Goal: Task Accomplishment & Management: Manage account settings

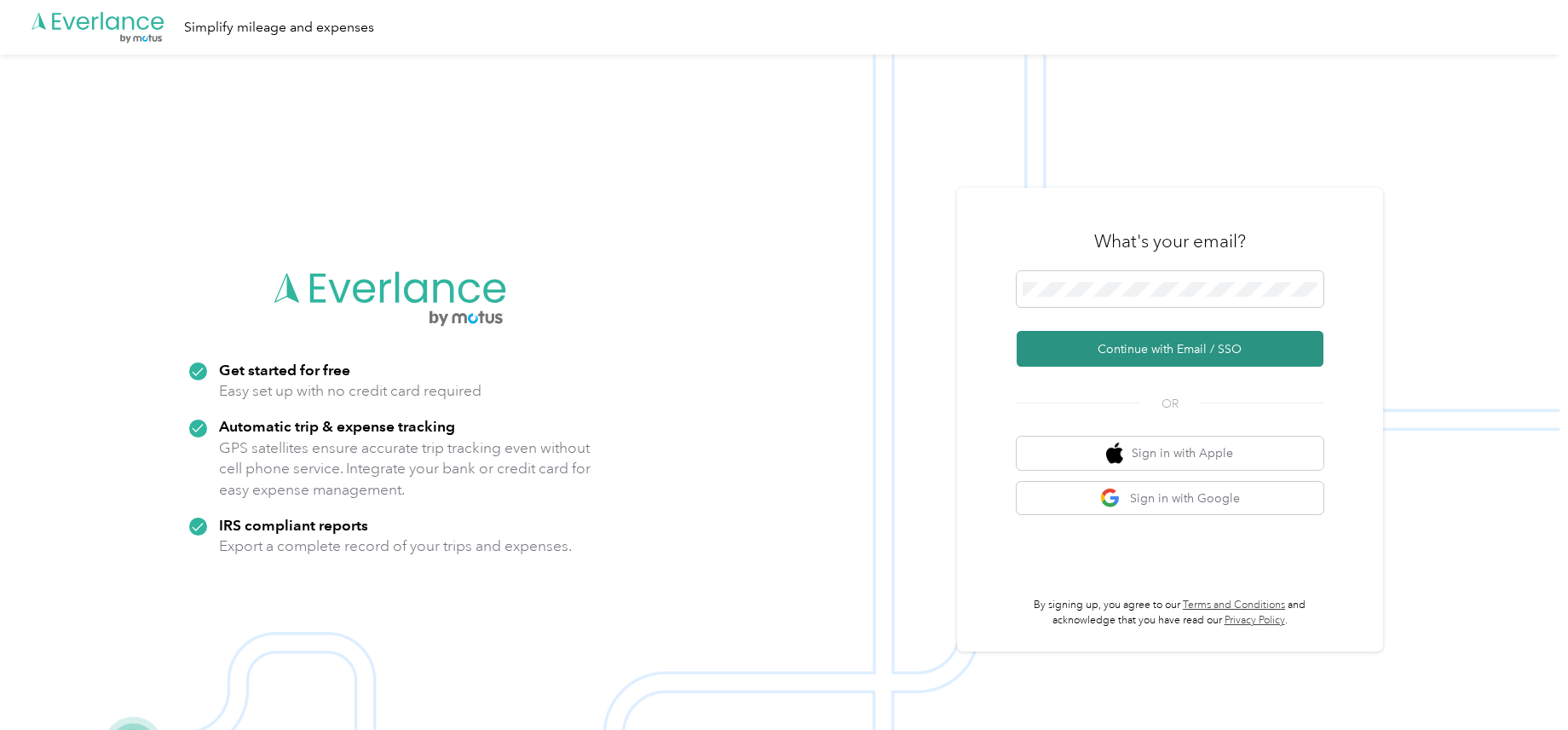
click at [1148, 340] on button "Continue with Email / SSO" at bounding box center [1170, 349] width 307 height 36
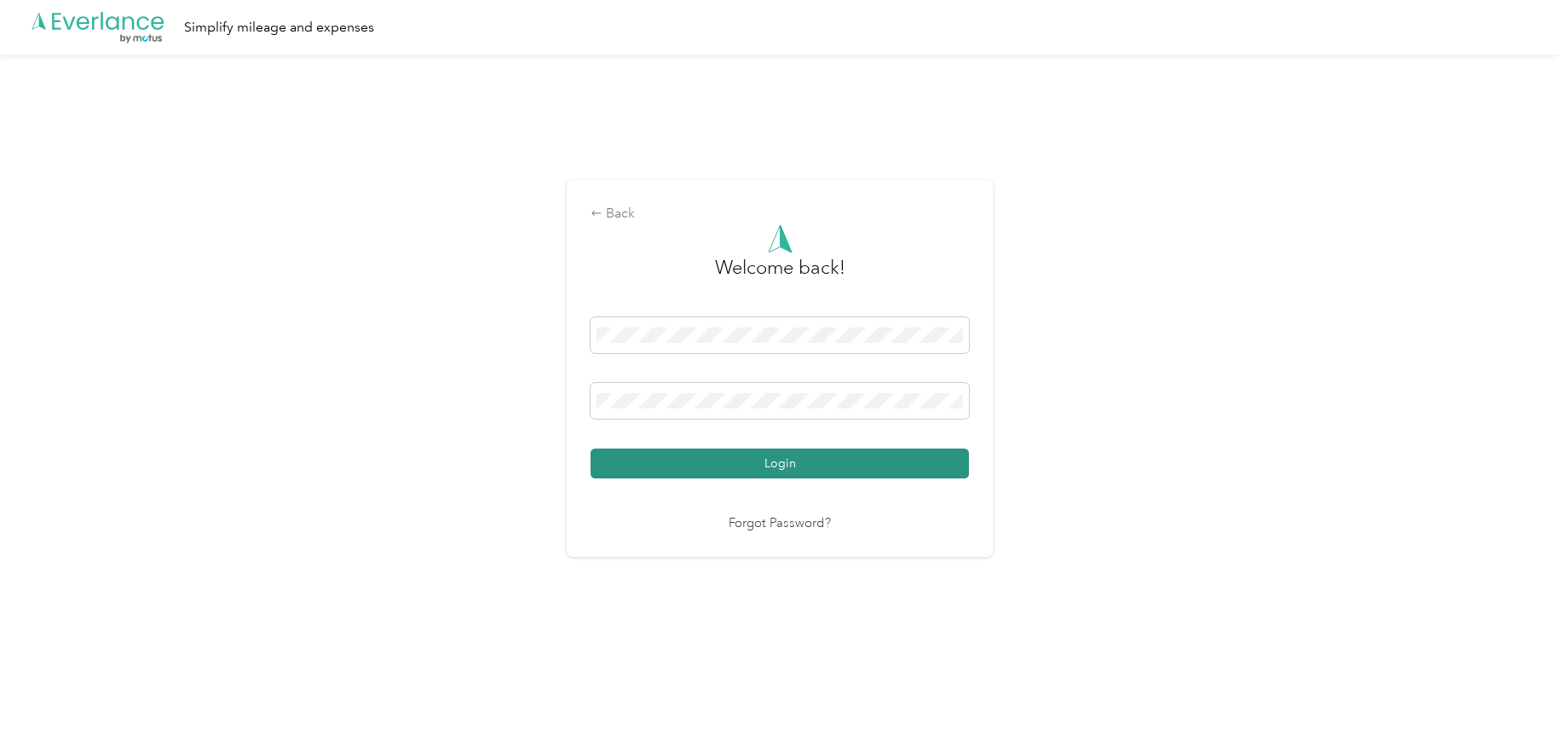
click at [776, 462] on button "Login" at bounding box center [780, 463] width 378 height 30
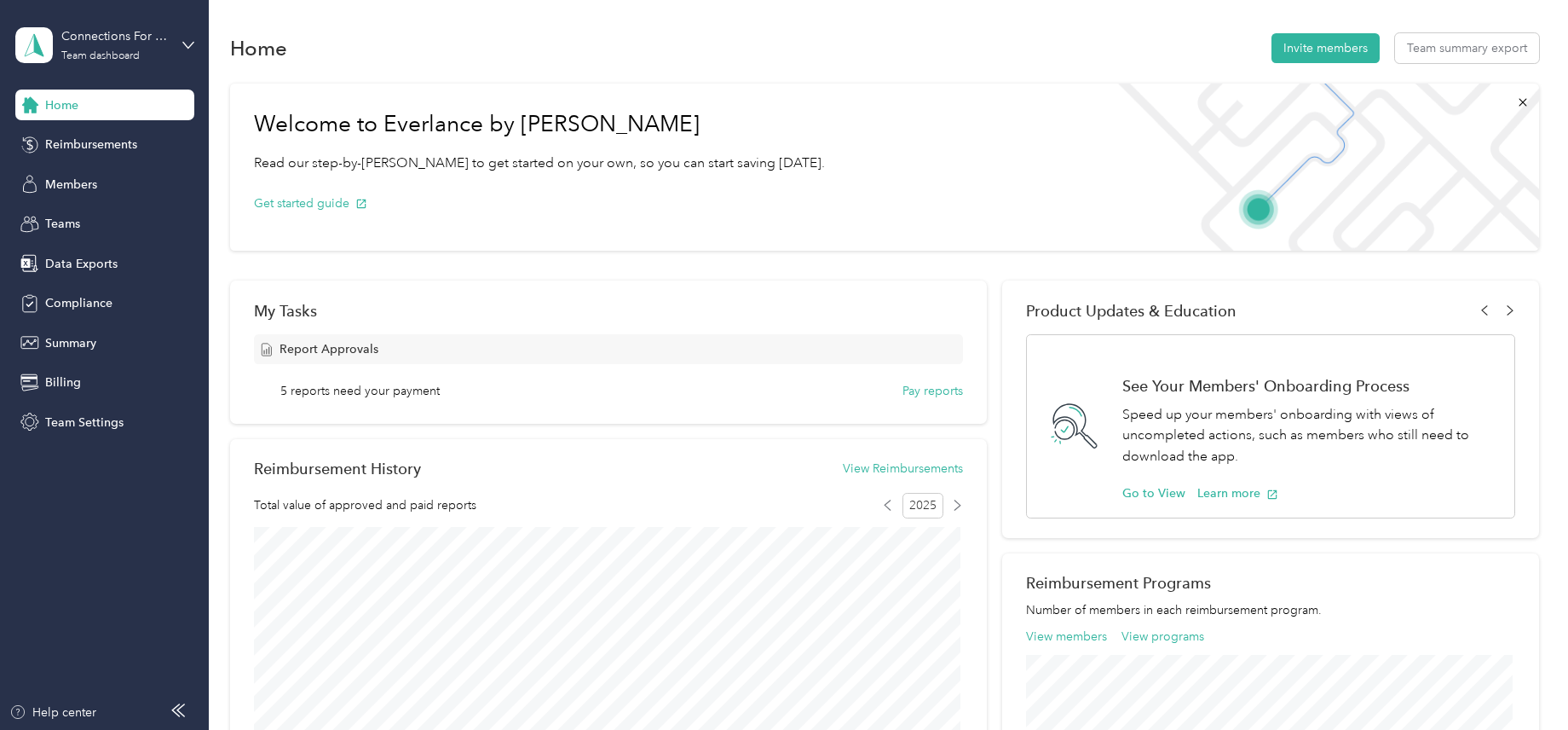
click at [934, 103] on div "Welcome to Everlance by Motus Read our step-by-[PERSON_NAME] to get started on …" at bounding box center [885, 167] width 1309 height 167
click at [63, 425] on span "Team Settings" at bounding box center [84, 422] width 78 height 18
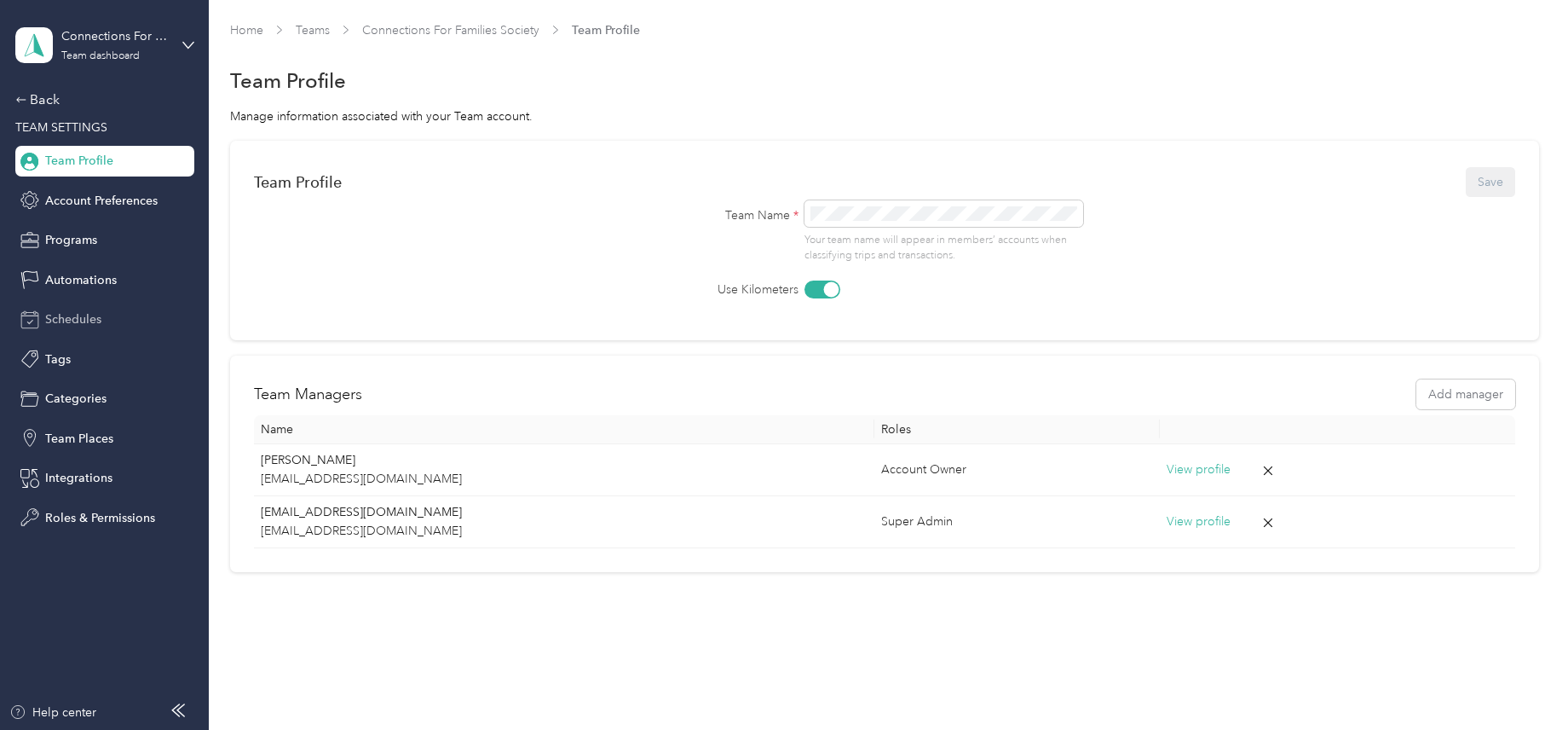
click at [86, 330] on div "Schedules" at bounding box center [105, 320] width 179 height 31
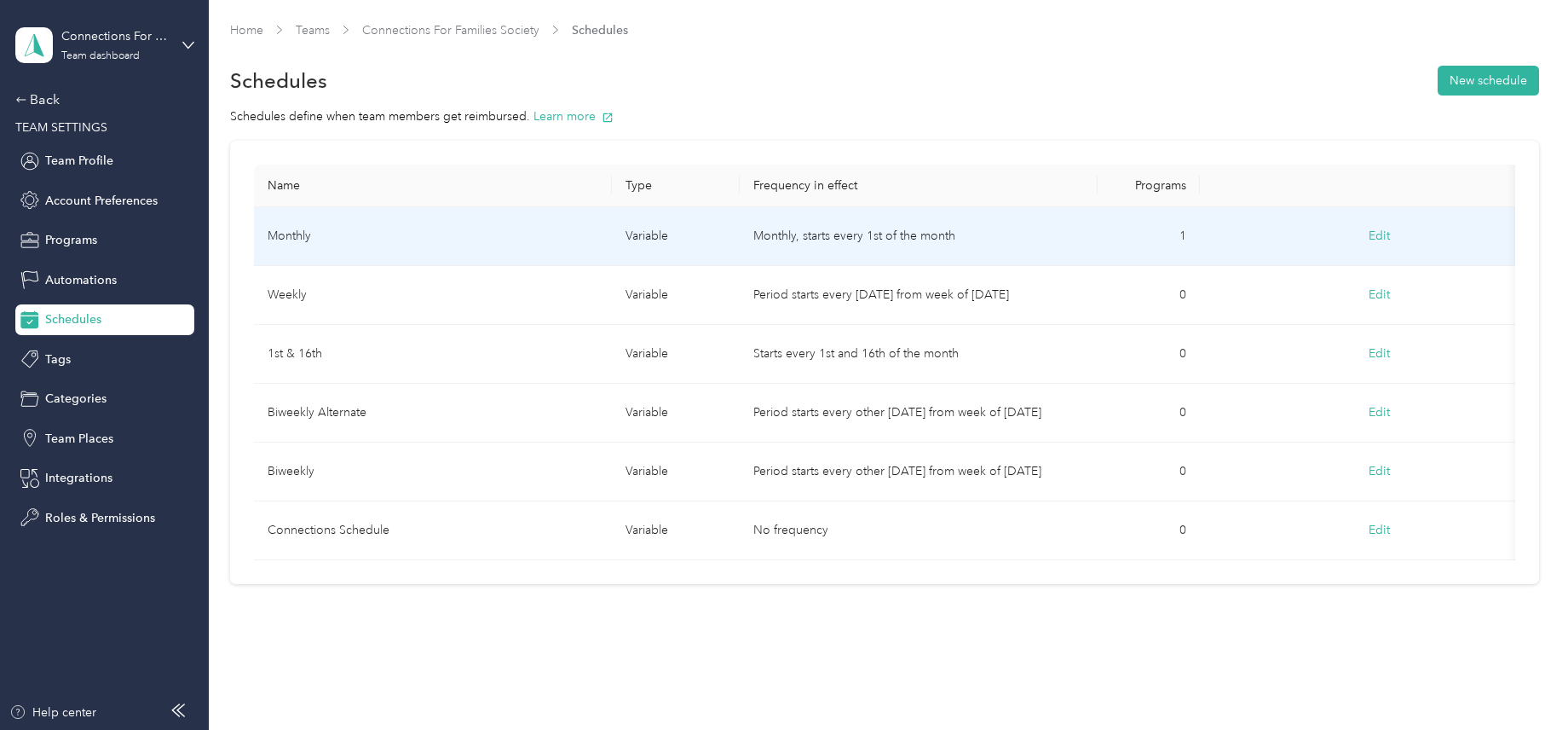
click at [1387, 236] on button "Edit" at bounding box center [1379, 236] width 46 height 31
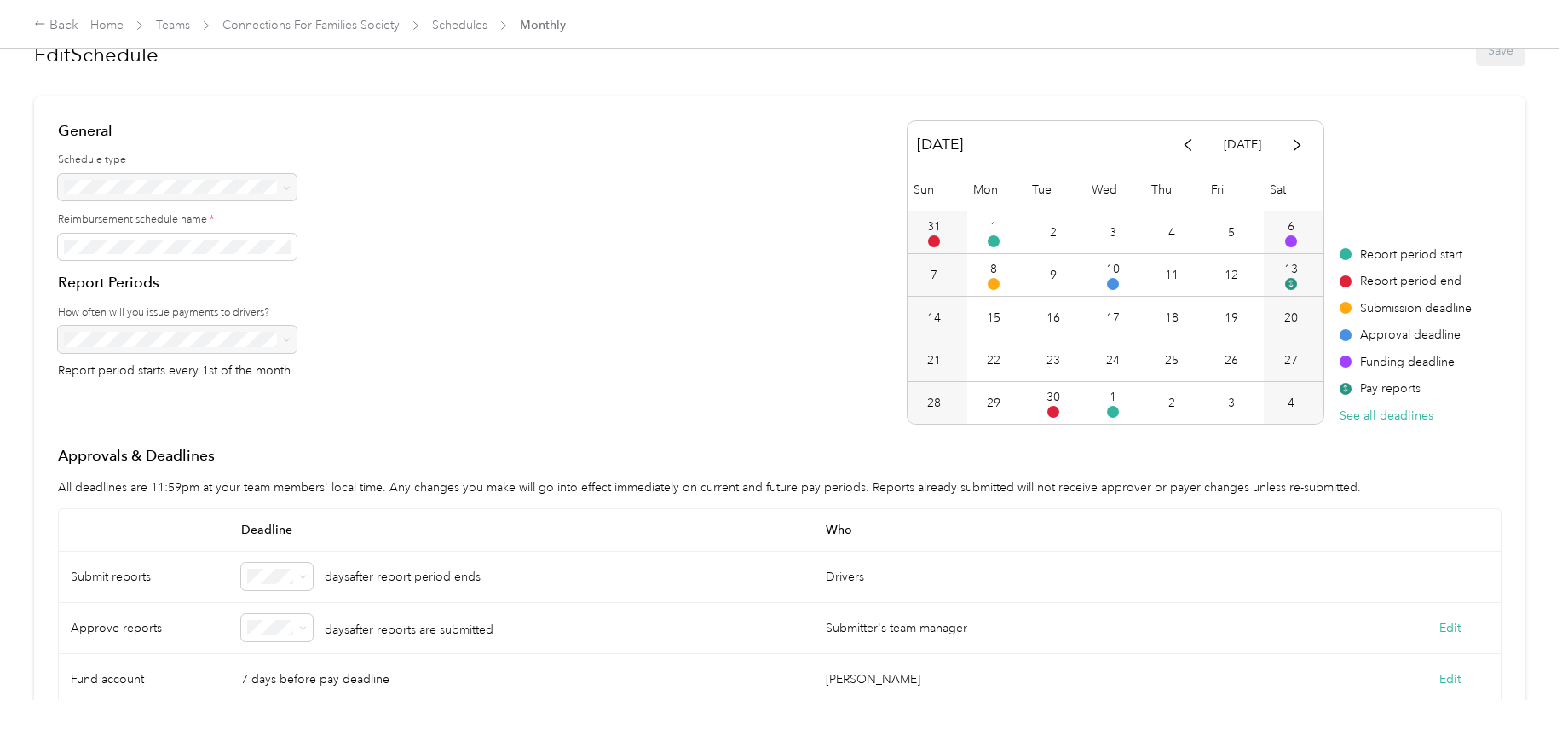
scroll to position [85, 0]
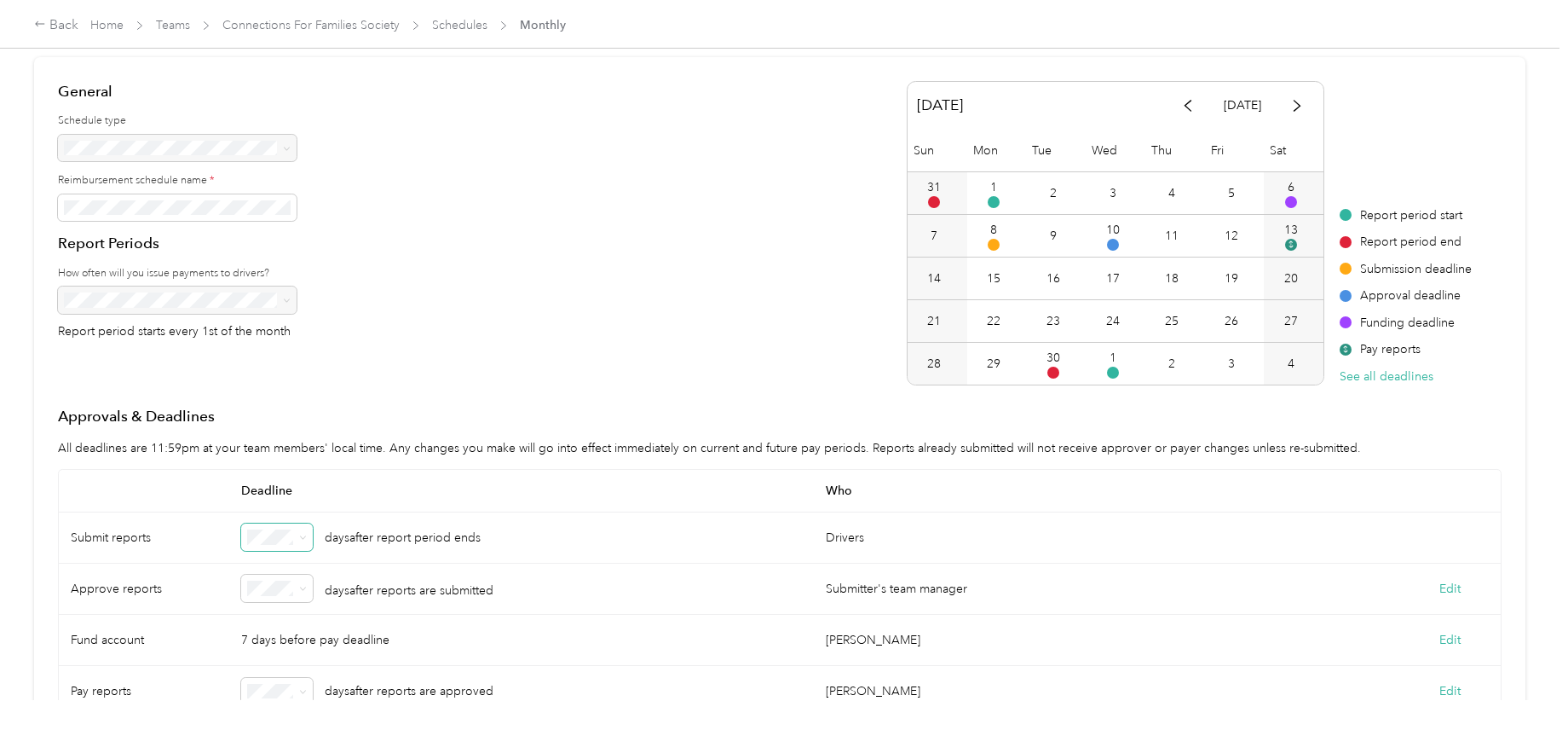
click at [305, 537] on icon at bounding box center [303, 538] width 5 height 3
click at [282, 386] on div "3" at bounding box center [277, 383] width 48 height 18
click at [487, 555] on div "days after report period ends" at bounding box center [522, 537] width 585 height 51
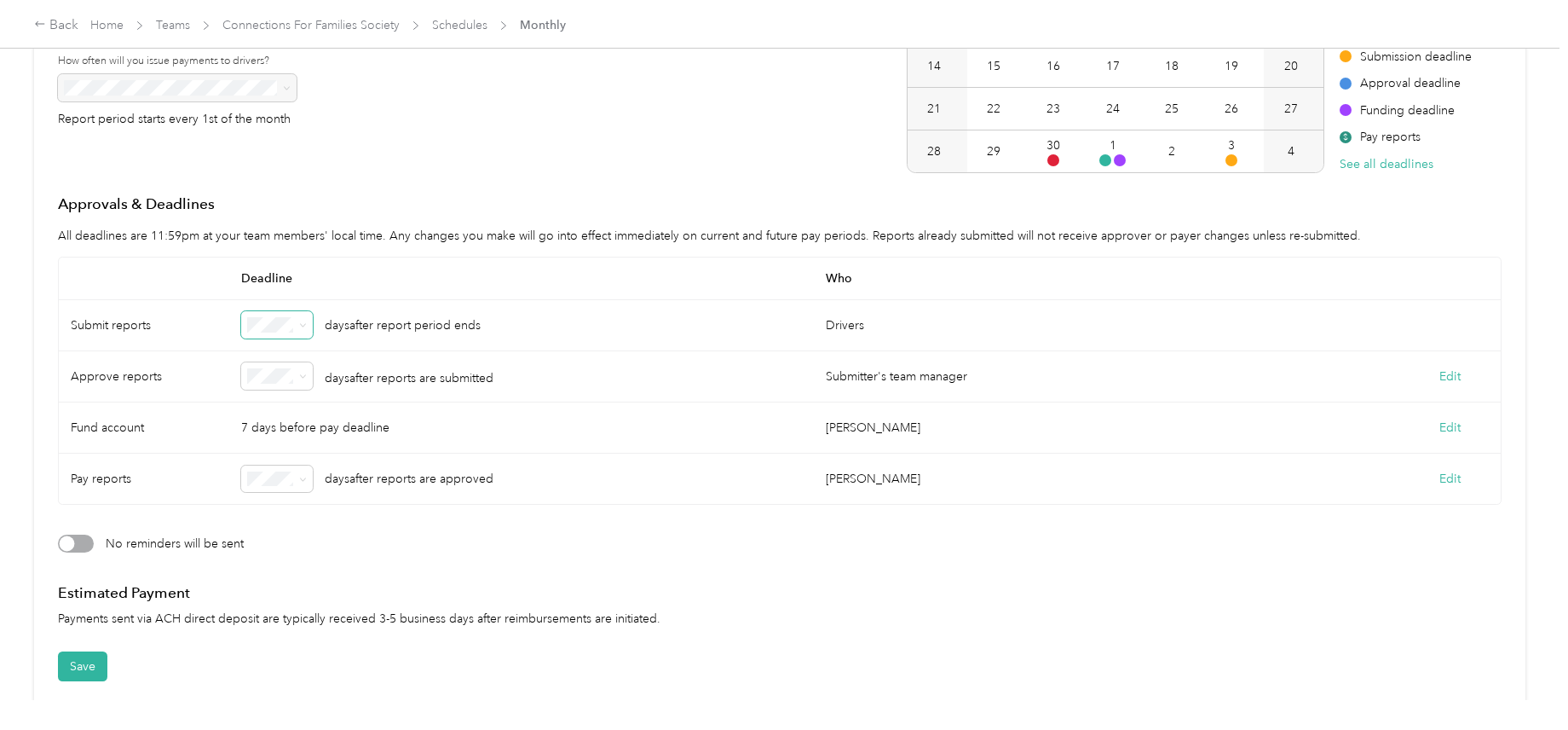
scroll to position [316, 0]
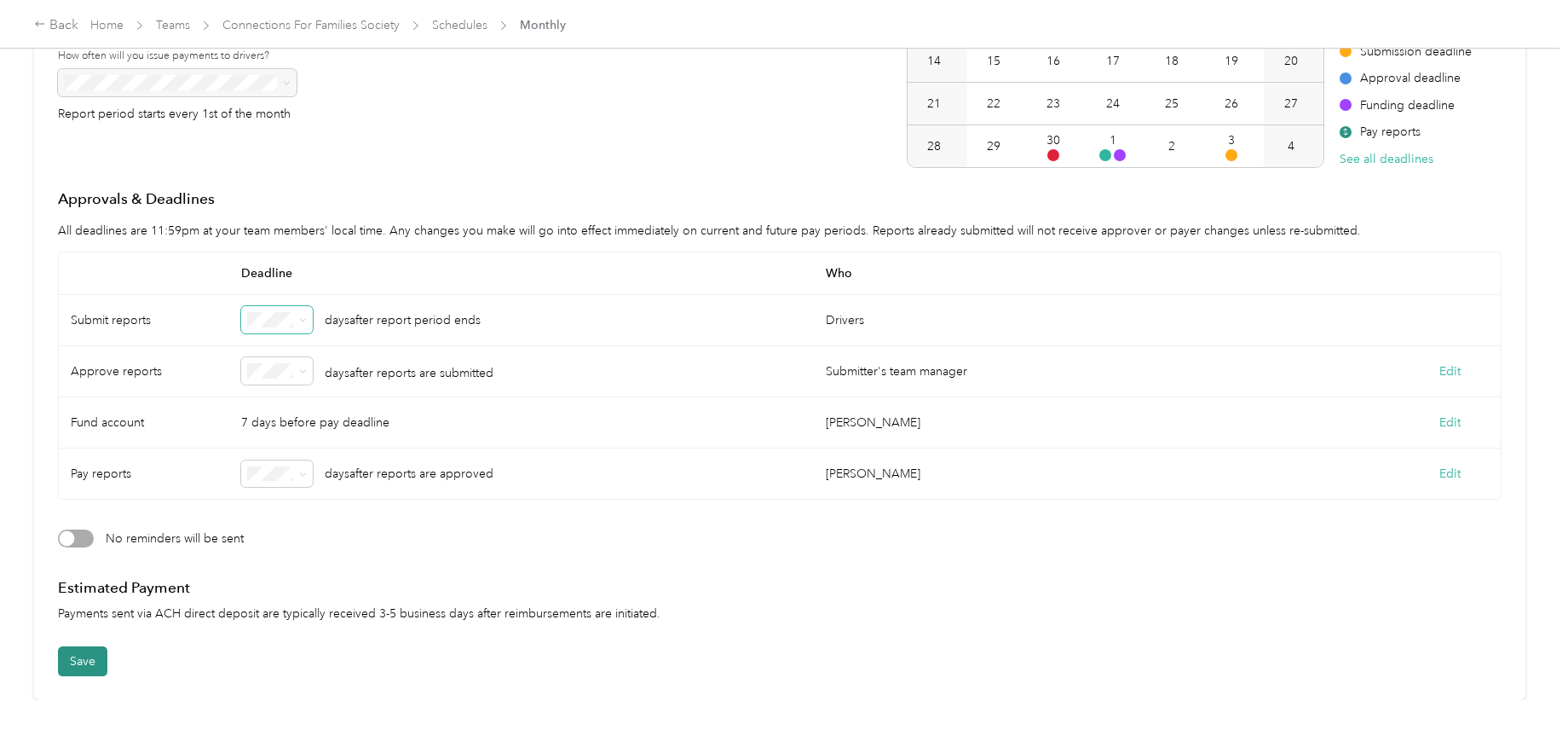
click at [92, 646] on button "Save" at bounding box center [82, 660] width 49 height 30
click at [381, 547] on div "General Schedule type Reimbursement schedule name * Report Periods How often wi…" at bounding box center [779, 248] width 1443 height 770
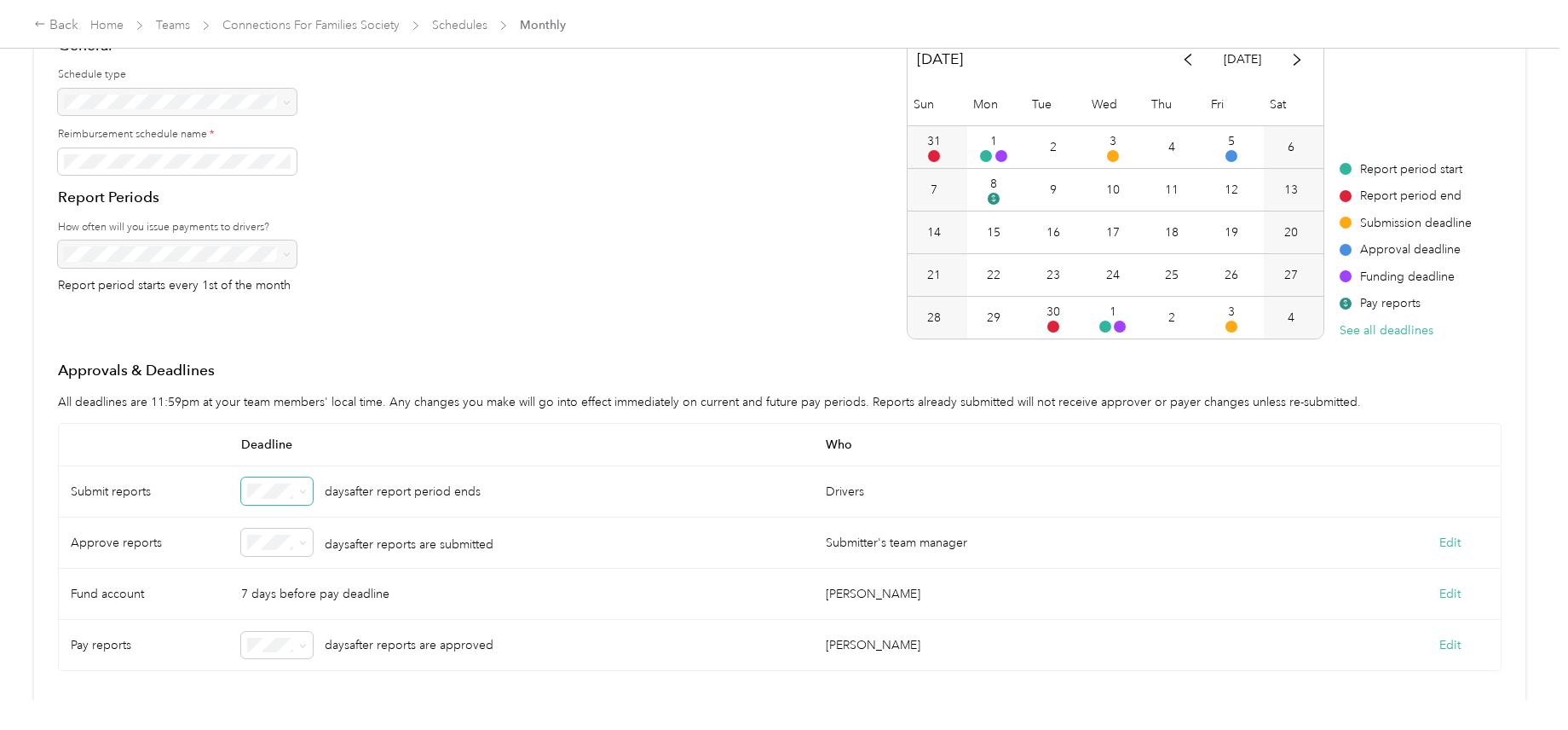
scroll to position [0, 0]
